Goal: Task Accomplishment & Management: Use online tool/utility

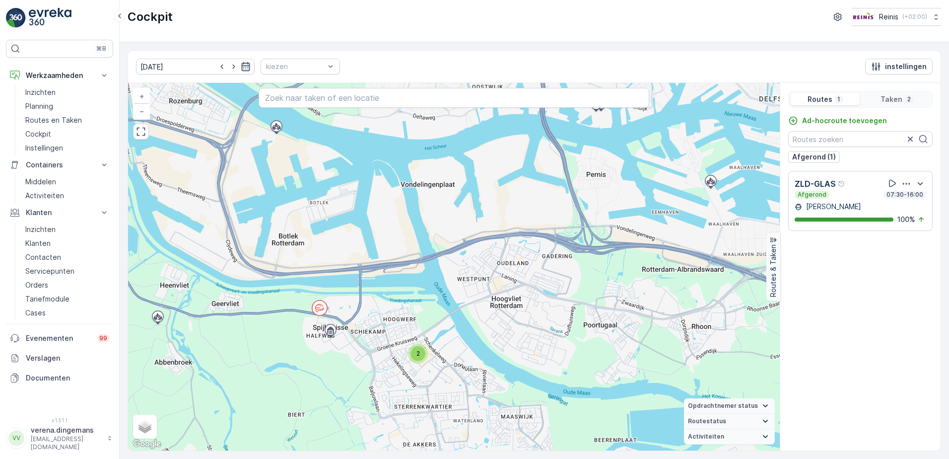
click at [242, 63] on icon "button" at bounding box center [246, 66] width 8 height 9
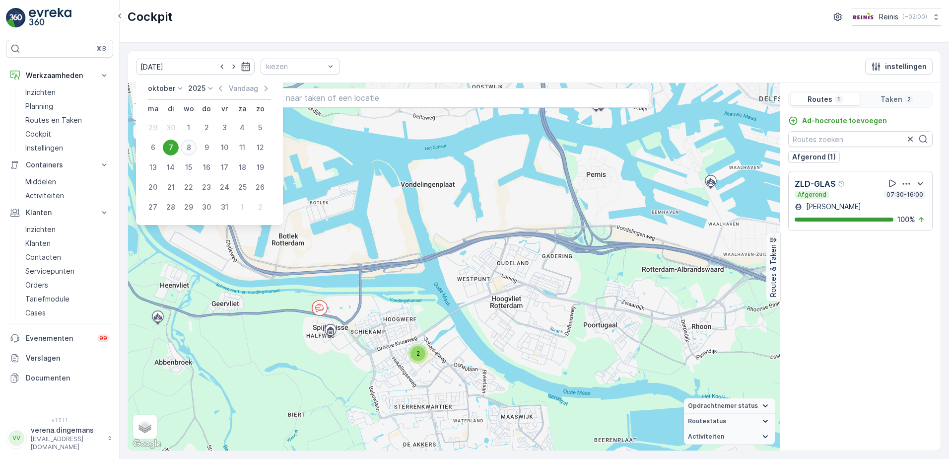
click at [191, 149] on div "8" at bounding box center [189, 147] width 16 height 16
type input "[DATE]"
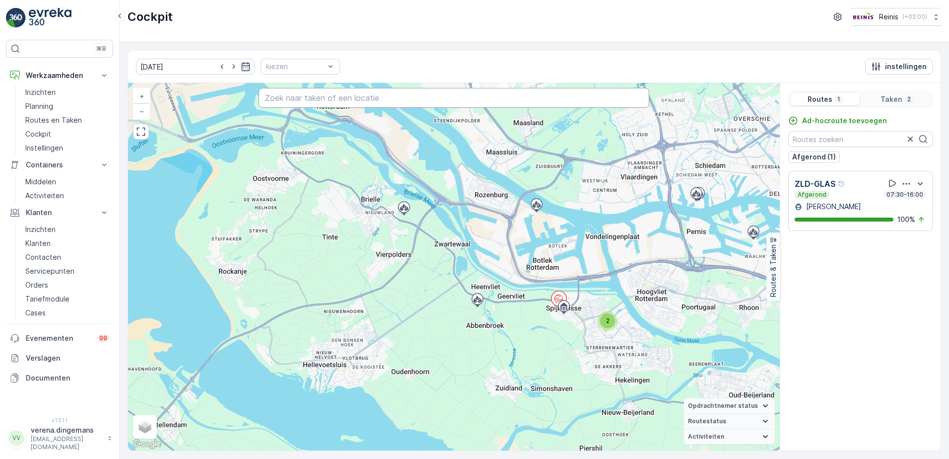
click at [327, 98] on input "text" at bounding box center [454, 98] width 391 height 20
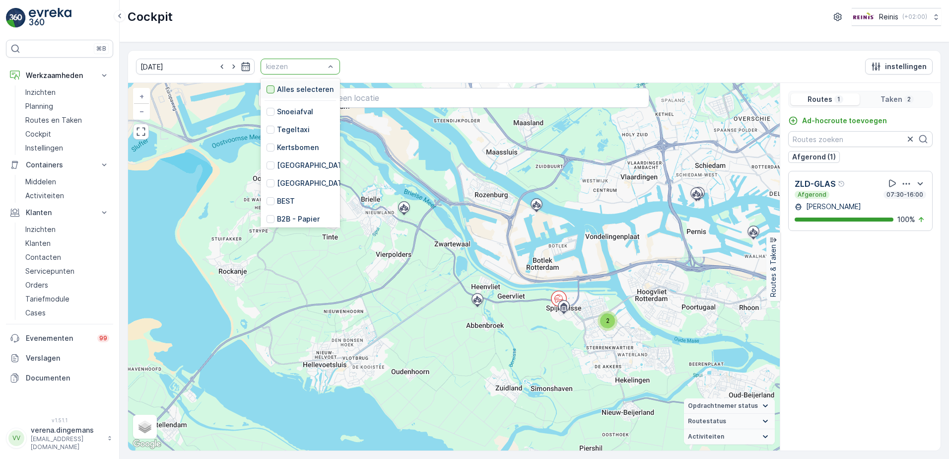
click at [266, 90] on div at bounding box center [270, 89] width 8 height 8
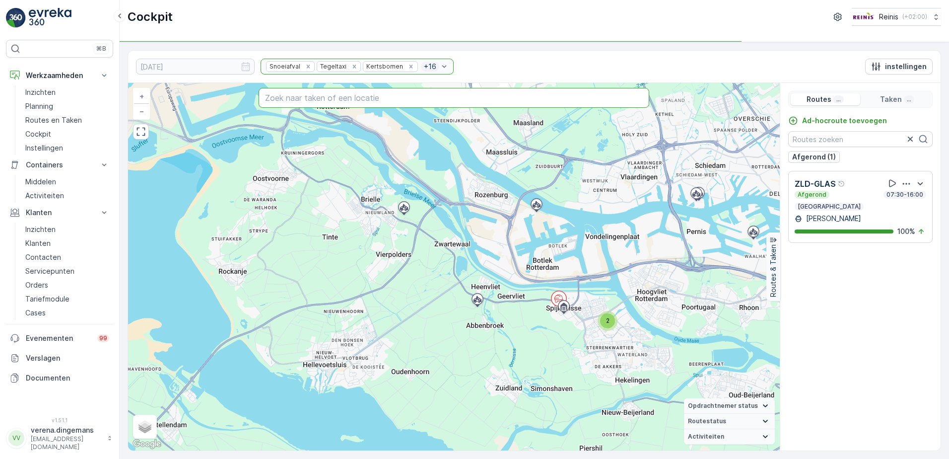
click at [334, 93] on input "text" at bounding box center [454, 98] width 391 height 20
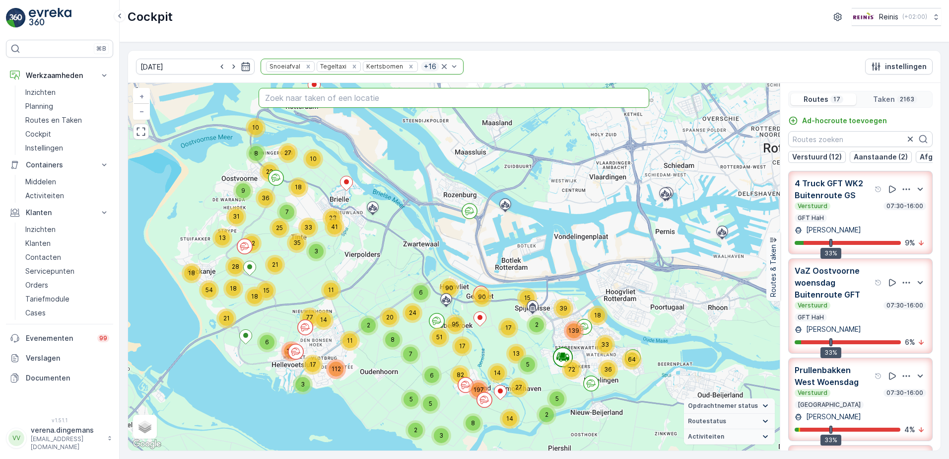
click at [352, 102] on input "text" at bounding box center [454, 98] width 391 height 20
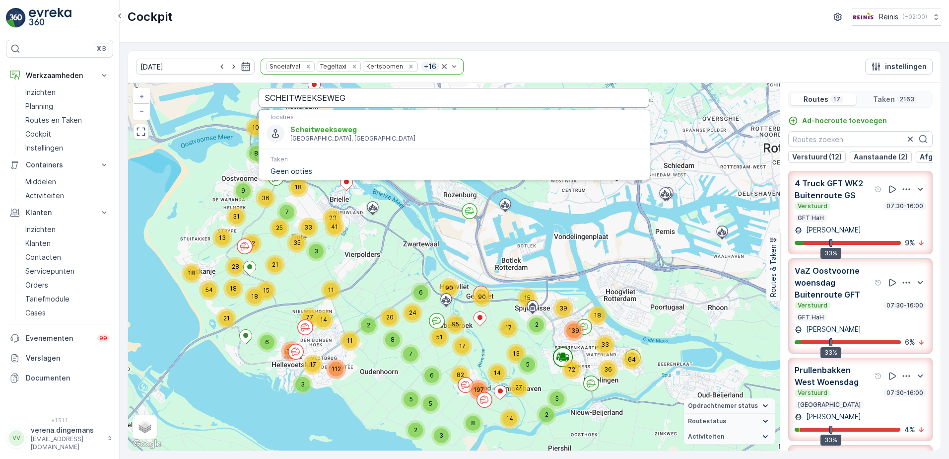
click at [379, 98] on input "SCHEITWEEKSEWEG" at bounding box center [454, 98] width 391 height 20
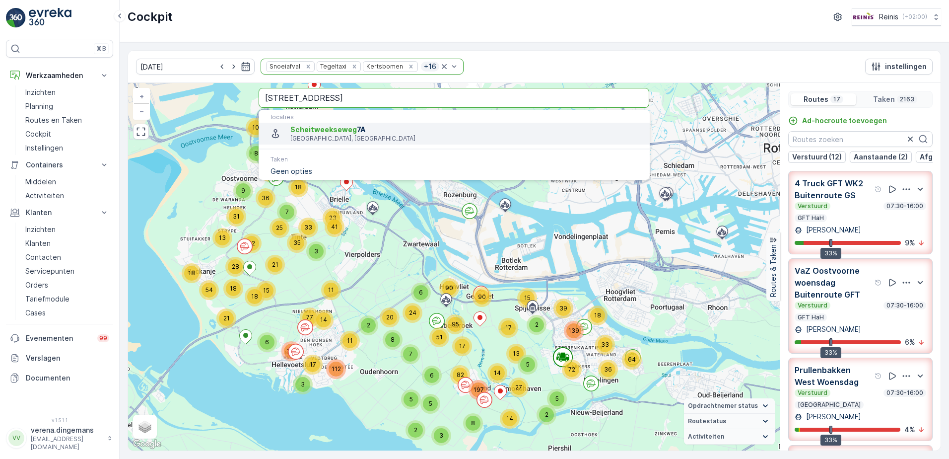
type input "[STREET_ADDRESS]"
click at [353, 131] on span "[STREET_ADDRESS]" at bounding box center [465, 130] width 351 height 10
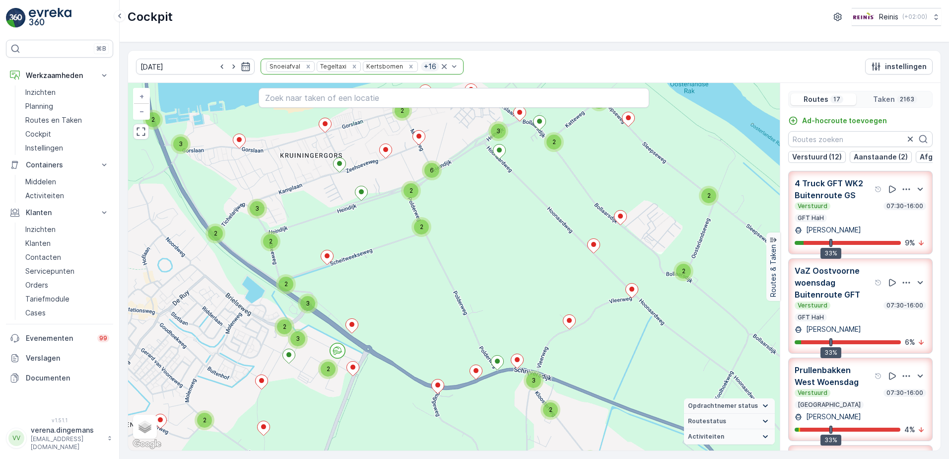
click at [871, 333] on div "[PERSON_NAME]" at bounding box center [861, 329] width 132 height 10
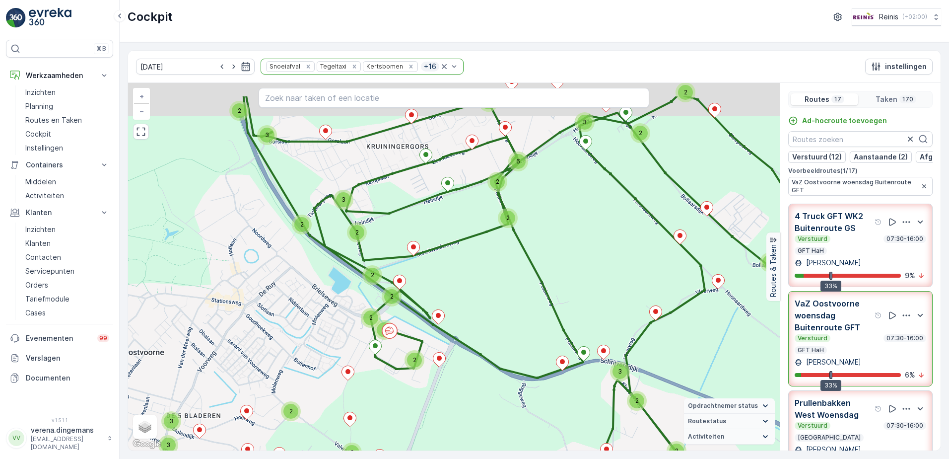
drag, startPoint x: 413, startPoint y: 213, endPoint x: 451, endPoint y: 265, distance: 63.8
click at [451, 265] on div "2 2 3 3 3 3 3 4 5 2 2 3 3 3 2 3 2 2 3 3 2 2 2 2 2 2 2 2 2 2 6 2 3 2 3 2 2 3 2 2…" at bounding box center [454, 266] width 652 height 367
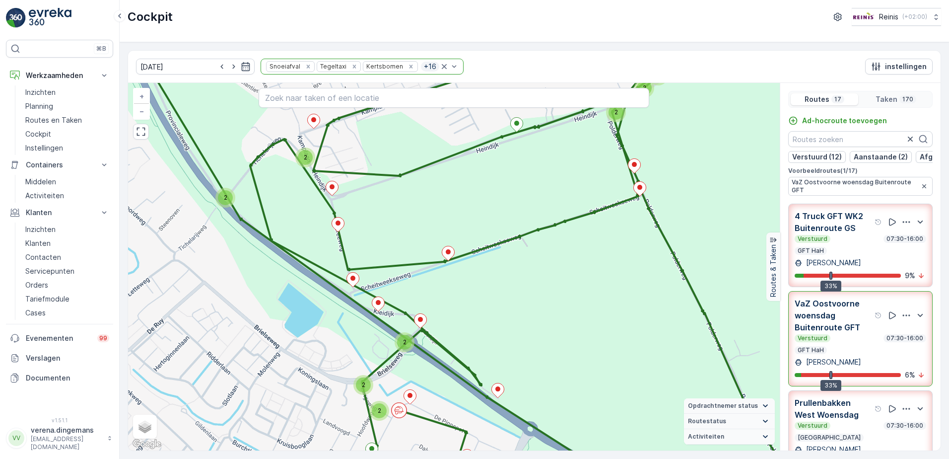
drag, startPoint x: 426, startPoint y: 275, endPoint x: 486, endPoint y: 275, distance: 59.6
click at [486, 275] on div "2 2 2 2 3 2 2 2 3 2 2 2 2 2 2 2 2 2 2 2 2 2 3 2 2 2 2 2 3 + − Satelliet stappen…" at bounding box center [454, 266] width 652 height 367
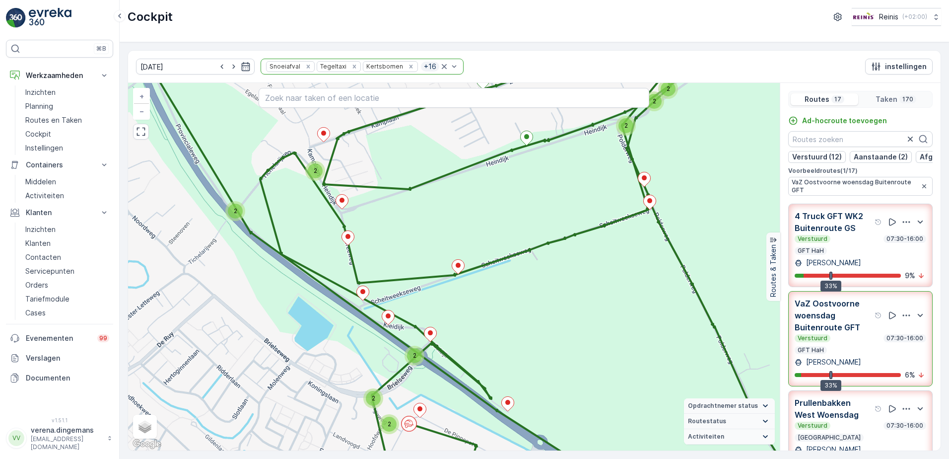
drag, startPoint x: 511, startPoint y: 279, endPoint x: 479, endPoint y: 302, distance: 38.8
click at [527, 298] on div "2 2 2 2 3 2 2 2 3 2 2 2 2 2 2 2 2 2 2 2 2 2 3 2 2 2 2 2 3 + − Satelliet stappen…" at bounding box center [454, 266] width 652 height 367
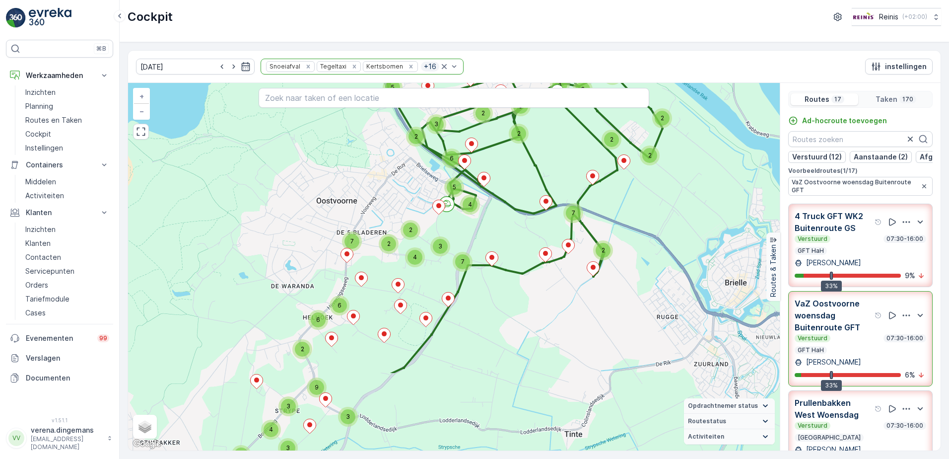
drag, startPoint x: 536, startPoint y: 284, endPoint x: 526, endPoint y: 179, distance: 105.2
click at [526, 179] on div "3 4 4 3 7 3 9 2 6 6 5 4 2 3 5 6 2 3 2 2 2 2 3 9 3 4 2 3 5 2 7 2 2 3 4 7 + − Sat…" at bounding box center [454, 266] width 652 height 367
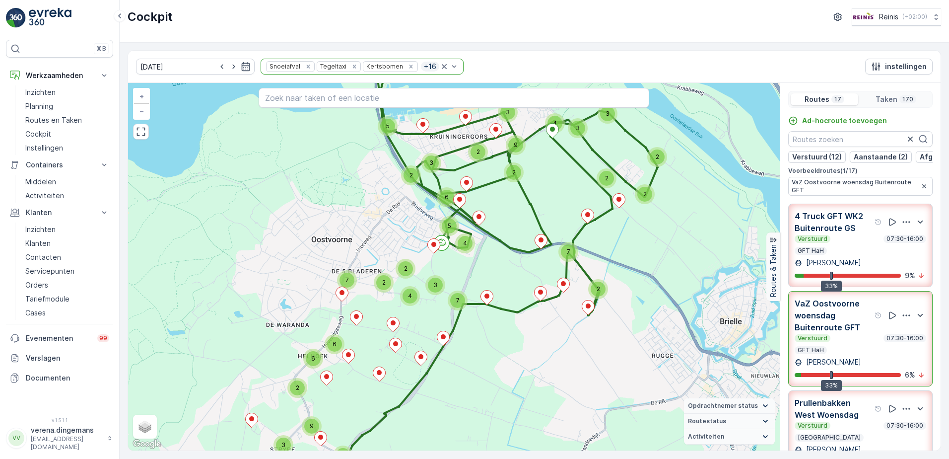
drag, startPoint x: 446, startPoint y: 240, endPoint x: 436, endPoint y: 270, distance: 31.9
click at [437, 270] on div "3 4 4 3 7 3 9 2 6 6 5 4 2 3 5 6 2 3 2 2 2 2 3 9 3 4 2 3 5 2 7 2 2 3 4 7 + − Sat…" at bounding box center [454, 266] width 652 height 367
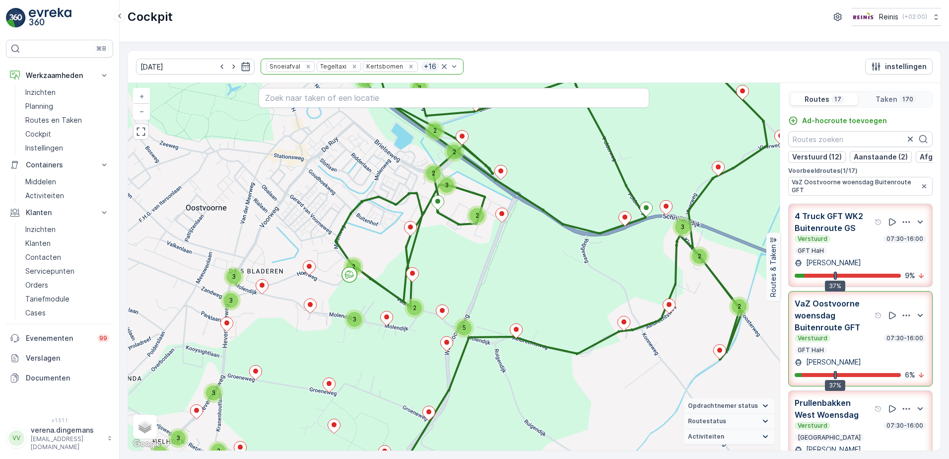
drag, startPoint x: 879, startPoint y: 347, endPoint x: 823, endPoint y: 315, distance: 65.1
click at [880, 347] on div "Verstuurd 07:30-16:00 GFT HaH" at bounding box center [861, 344] width 132 height 20
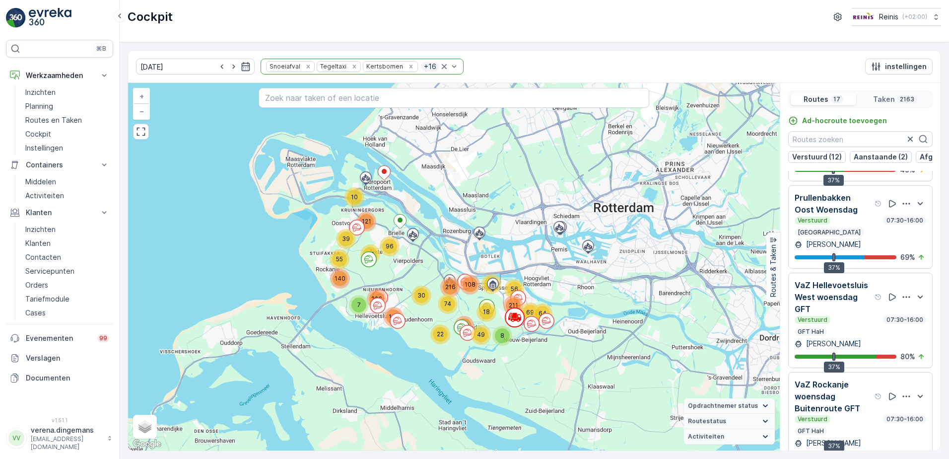
scroll to position [25, 0]
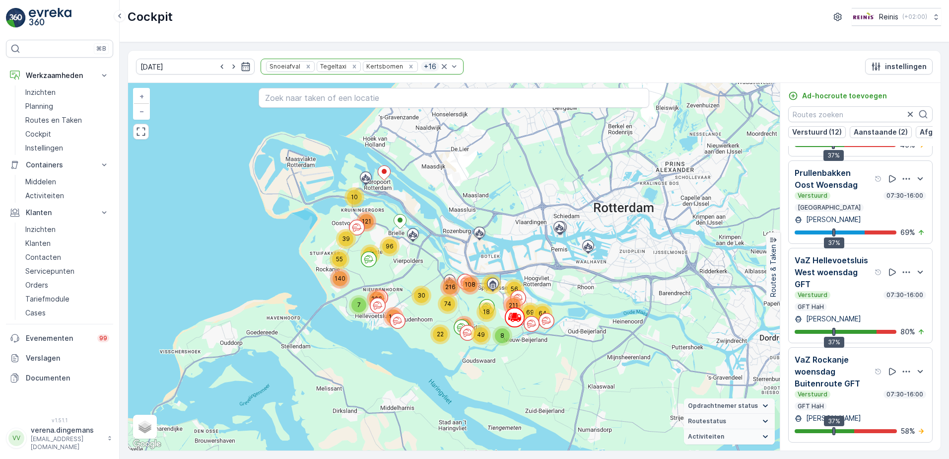
click at [845, 381] on p "VaZ Rockanje woensdag Buitenroute GFT" at bounding box center [834, 371] width 78 height 36
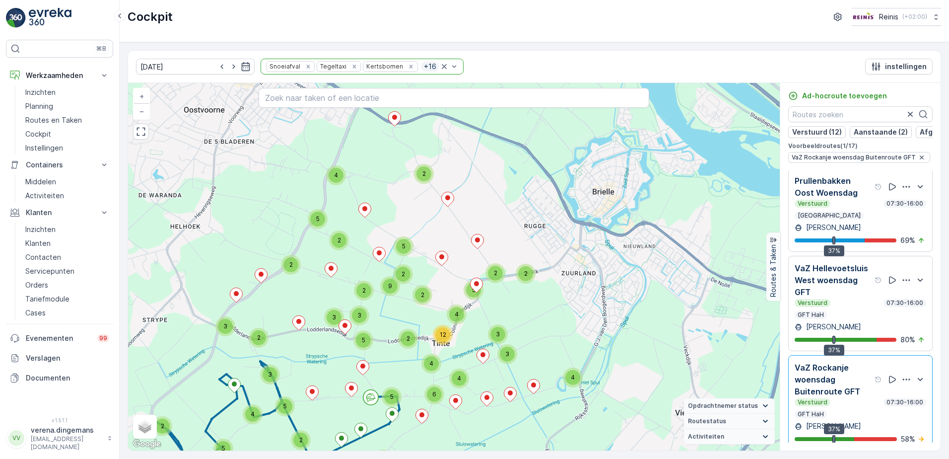
drag, startPoint x: 508, startPoint y: 273, endPoint x: 409, endPoint y: 362, distance: 133.2
click at [409, 362] on div "5 2 4 3 2 2 3 2 4 5 2 9 2 2 2 5 4 3 3 5 5 2 4 6 12 4 3 5 2 3 5 3 5 4 3 2 5 3 4 …" at bounding box center [454, 266] width 652 height 367
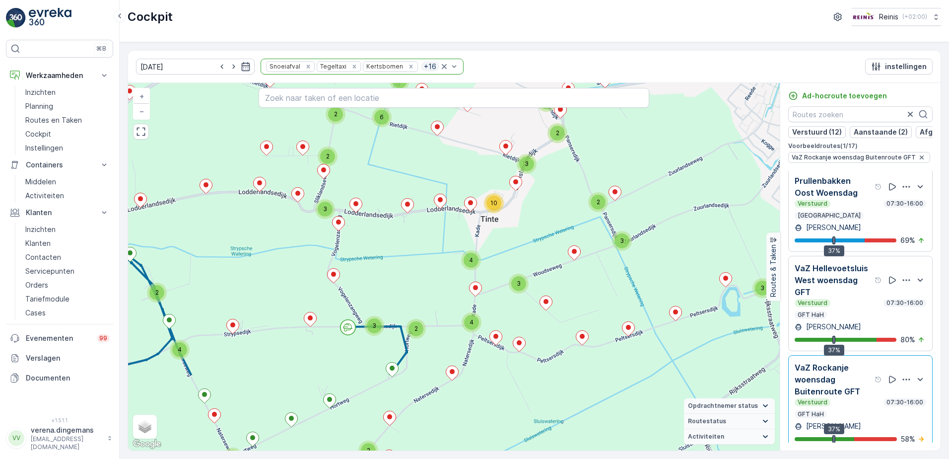
drag, startPoint x: 402, startPoint y: 383, endPoint x: 418, endPoint y: 271, distance: 113.2
click at [418, 271] on div "3 2 2 2 2 3 4 6 3 2 2 3 2 3 2 3 3 4 4 10 3 2 2 2 2 3 2 2 3 3 2 4 2 2 2 2 2 5 9 …" at bounding box center [454, 266] width 652 height 367
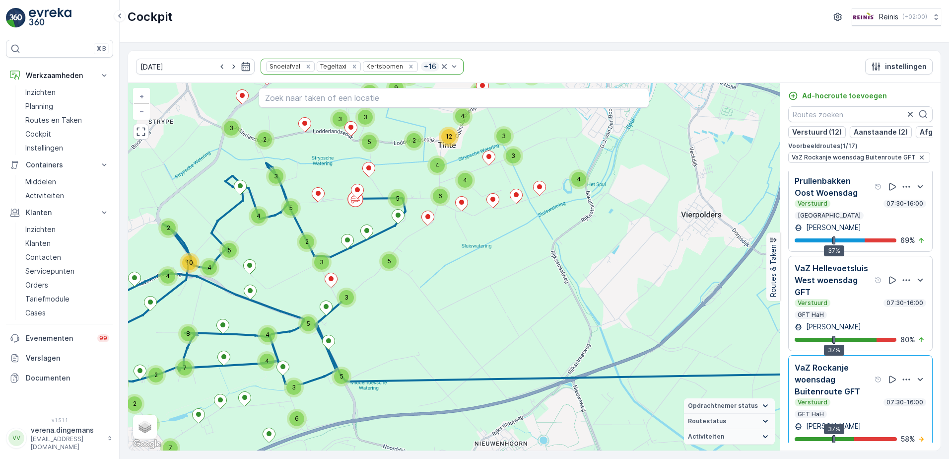
drag, startPoint x: 458, startPoint y: 371, endPoint x: 459, endPoint y: 306, distance: 65.5
click at [459, 306] on div "5 2 4 3 2 2 3 2 4 5 2 9 2 2 2 5 4 3 3 5 5 2 4 6 12 4 3 5 2 3 5 3 5 4 3 2 5 3 4 …" at bounding box center [454, 266] width 652 height 367
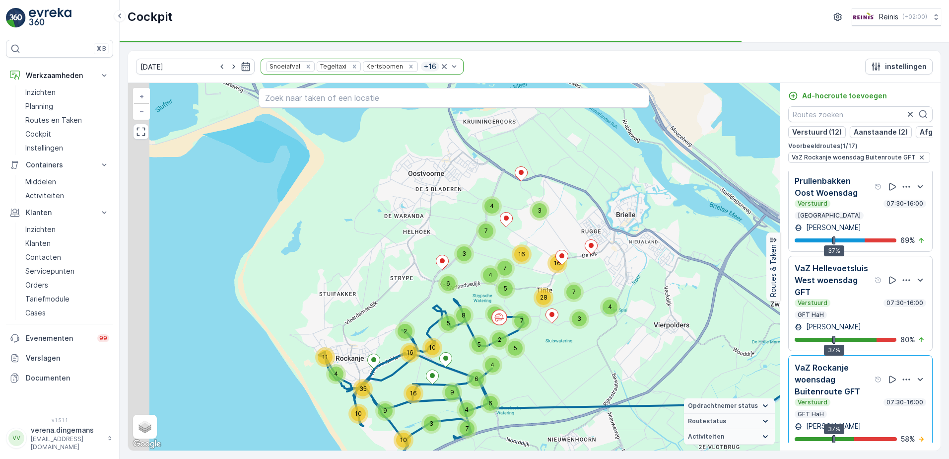
drag, startPoint x: 514, startPoint y: 389, endPoint x: 692, endPoint y: 458, distance: 191.0
click at [692, 458] on html "⌘B Werkzaamheden Inzichten Planning Routes en Taken Cockpit Instellingen Contai…" at bounding box center [474, 229] width 949 height 459
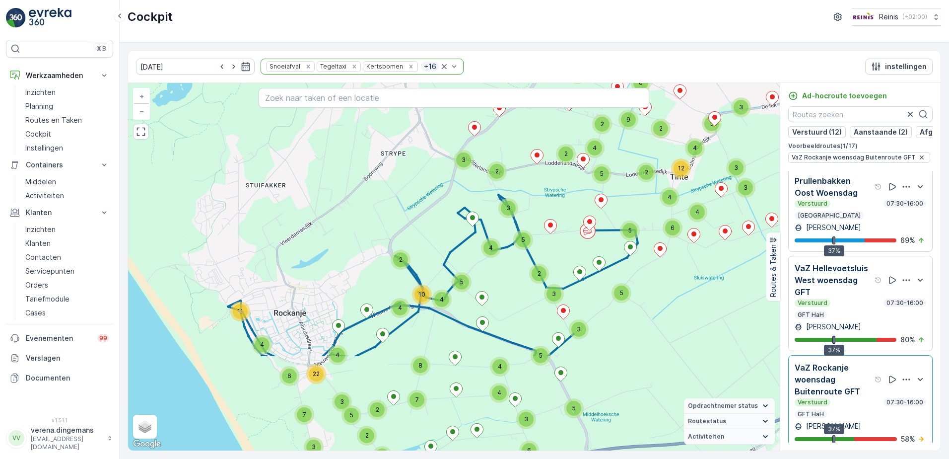
drag, startPoint x: 432, startPoint y: 311, endPoint x: 437, endPoint y: 222, distance: 88.5
click at [437, 222] on div "2 5 4 2 4 2 2 2 4 6 9 2 3 5 4 3 3 5 5 2 4 6 12 4 3 5 2 3 5 3 5 4 2 3 5 3 4 11 1…" at bounding box center [454, 266] width 652 height 367
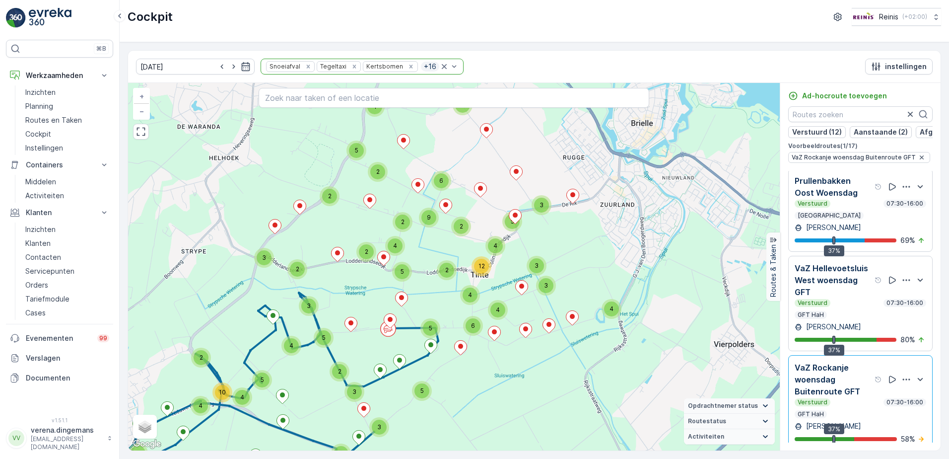
drag, startPoint x: 504, startPoint y: 228, endPoint x: 306, endPoint y: 324, distance: 220.2
click at [306, 324] on div "2 5 4 2 4 2 2 2 4 6 9 2 3 5 4 3 3 5 5 2 4 6 12 4 3 5 2 3 5 3 5 4 2 3 5 3 4 11 1…" at bounding box center [454, 266] width 652 height 367
click at [869, 395] on div "VaZ Rockanje woensdag Buitenroute GFT" at bounding box center [839, 379] width 88 height 36
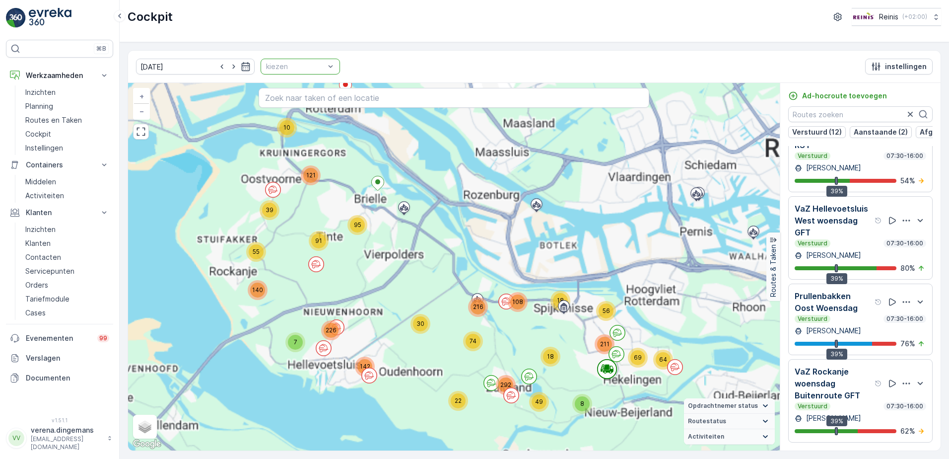
scroll to position [1069, 0]
